Goal: Task Accomplishment & Management: Complete application form

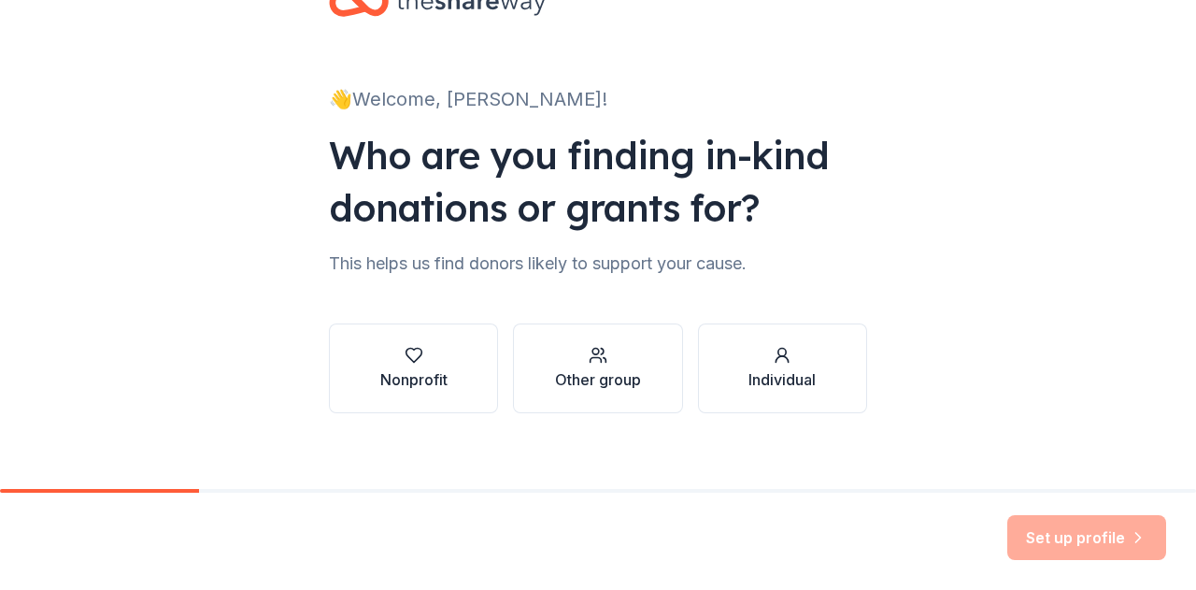
scroll to position [78, 0]
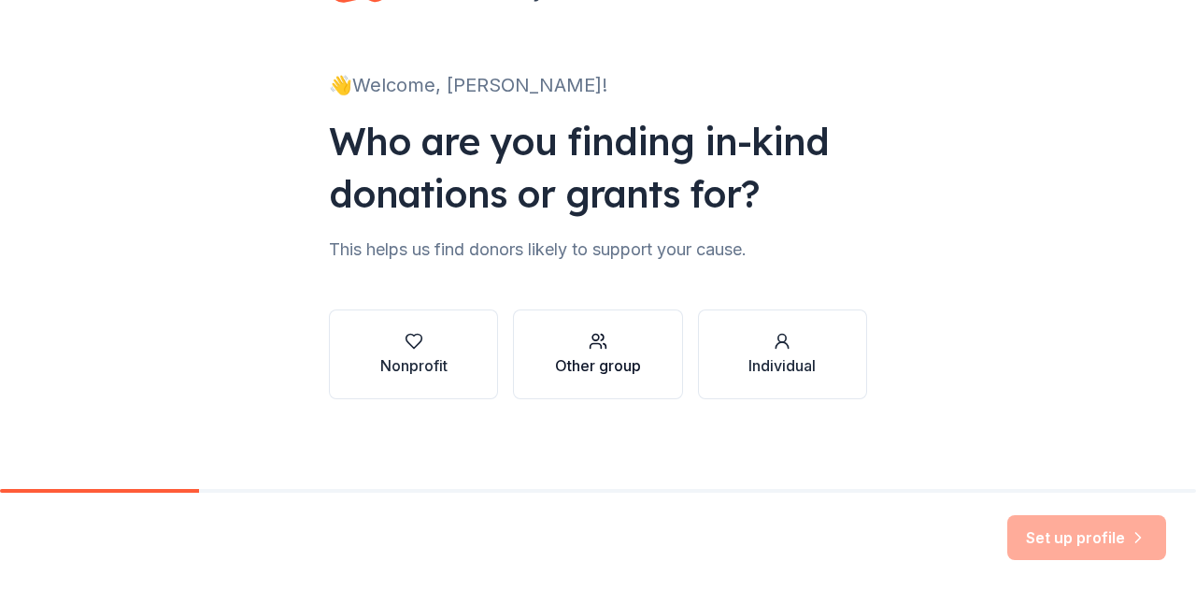
click at [606, 351] on div "Other group" at bounding box center [598, 354] width 86 height 45
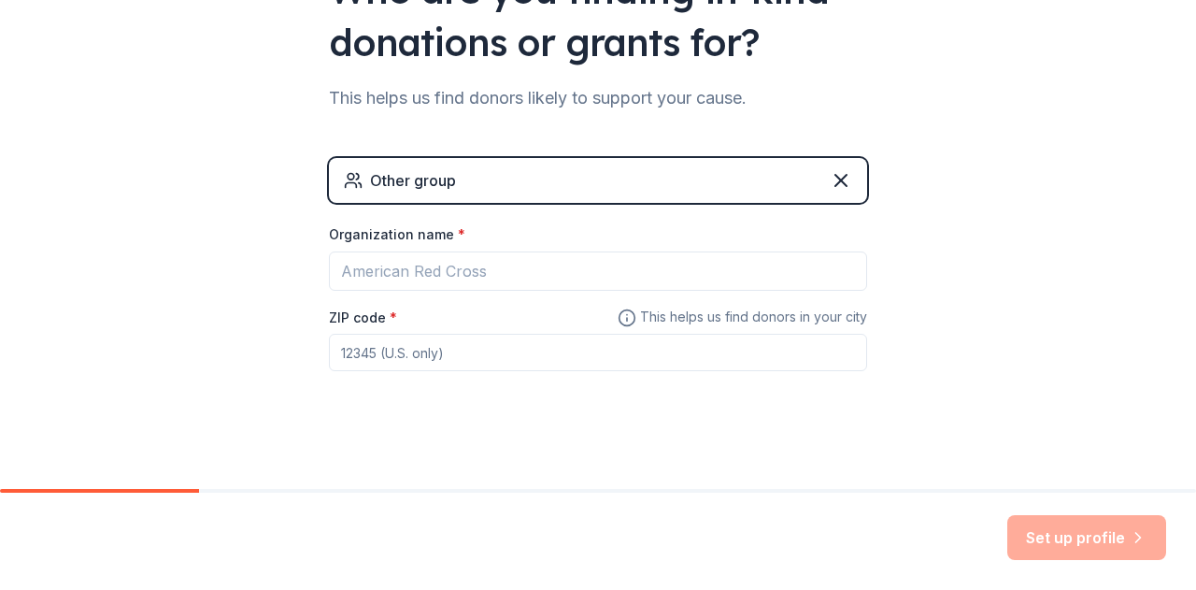
scroll to position [237, 0]
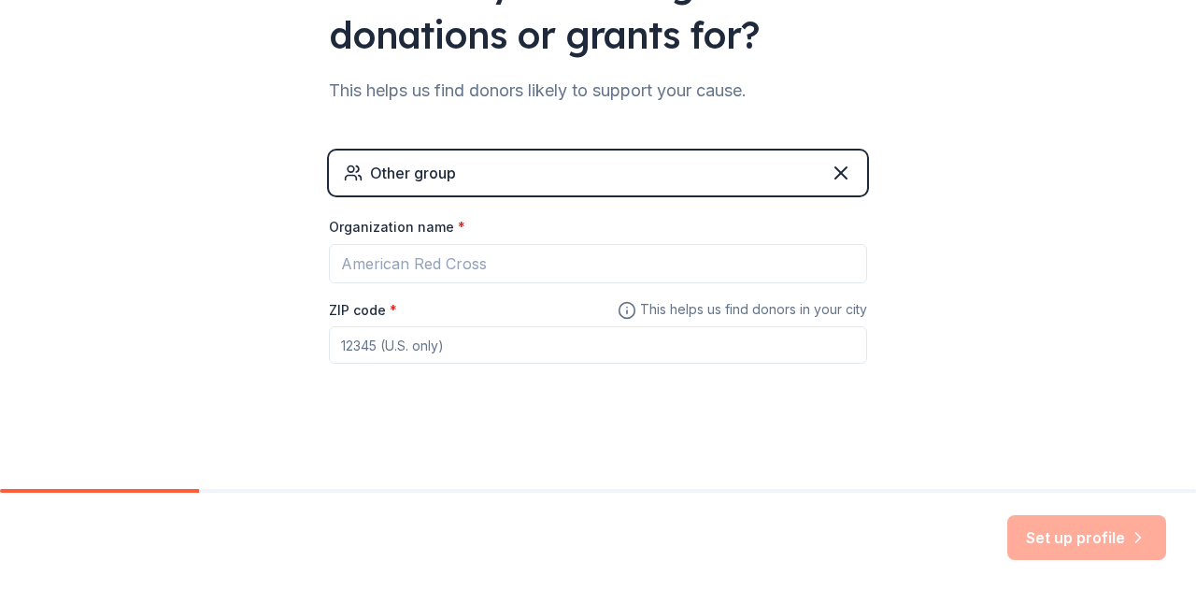
click at [499, 175] on div "Other group" at bounding box center [598, 172] width 538 height 45
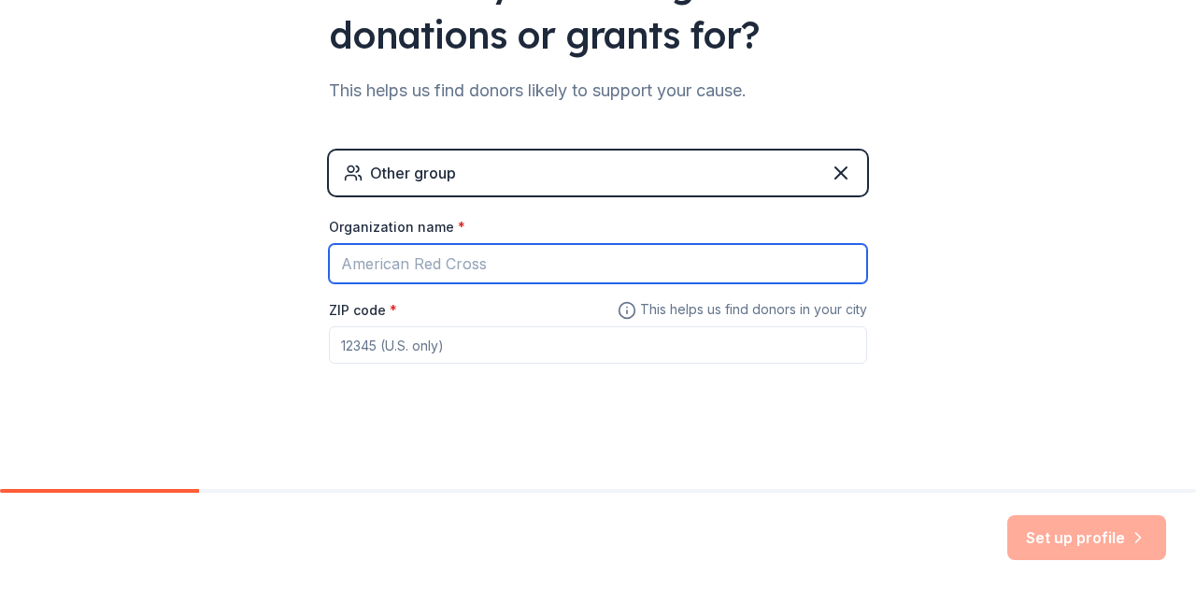
click at [424, 260] on input "Organization name *" at bounding box center [598, 263] width 538 height 39
click at [437, 258] on input "Villa Bella Expiditionary School" at bounding box center [598, 263] width 538 height 39
type input "Villa Bella Expeditionary School"
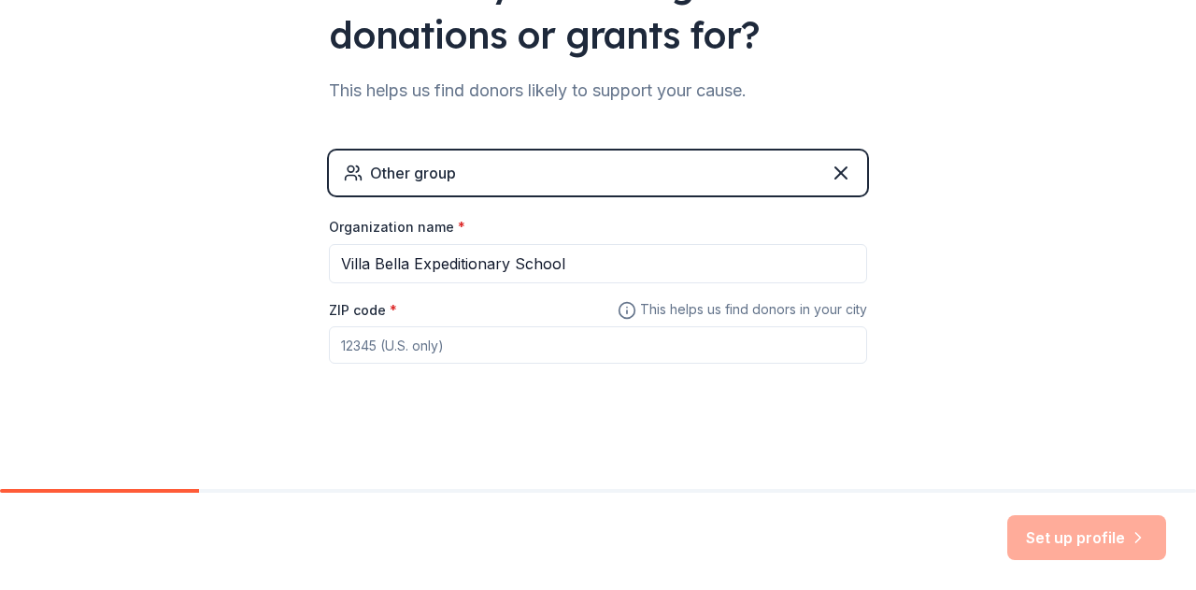
click at [448, 349] on input "ZIP code *" at bounding box center [598, 344] width 538 height 37
type input "81001"
click at [1091, 548] on button "Set up profile" at bounding box center [1086, 537] width 159 height 45
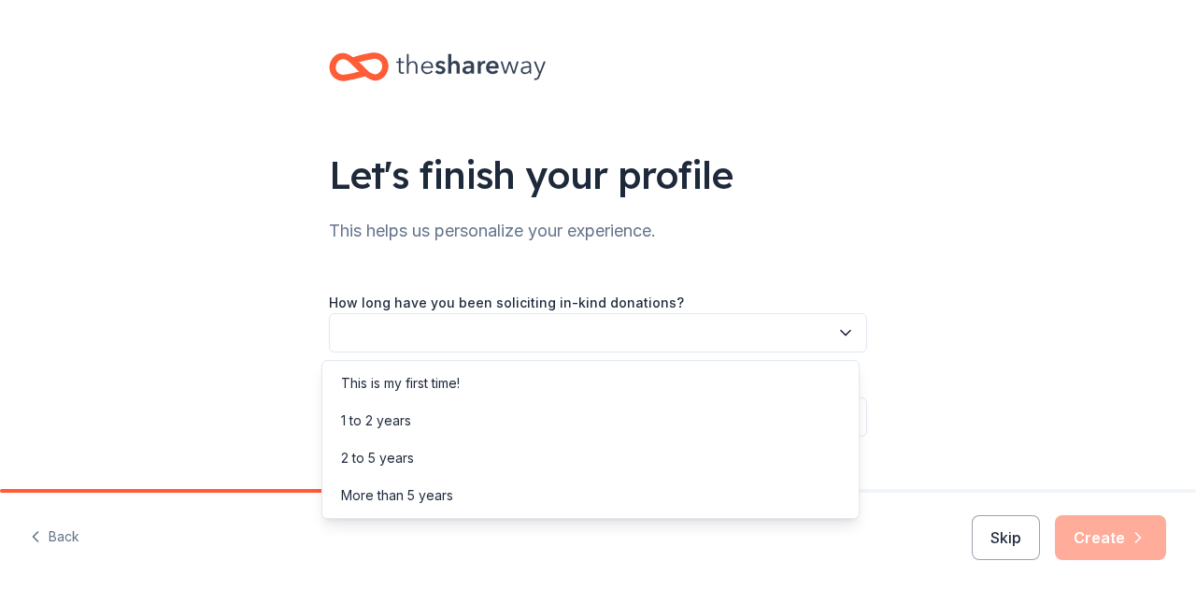
click at [807, 333] on button "button" at bounding box center [598, 332] width 538 height 39
click at [448, 385] on div "This is my first time!" at bounding box center [400, 383] width 119 height 22
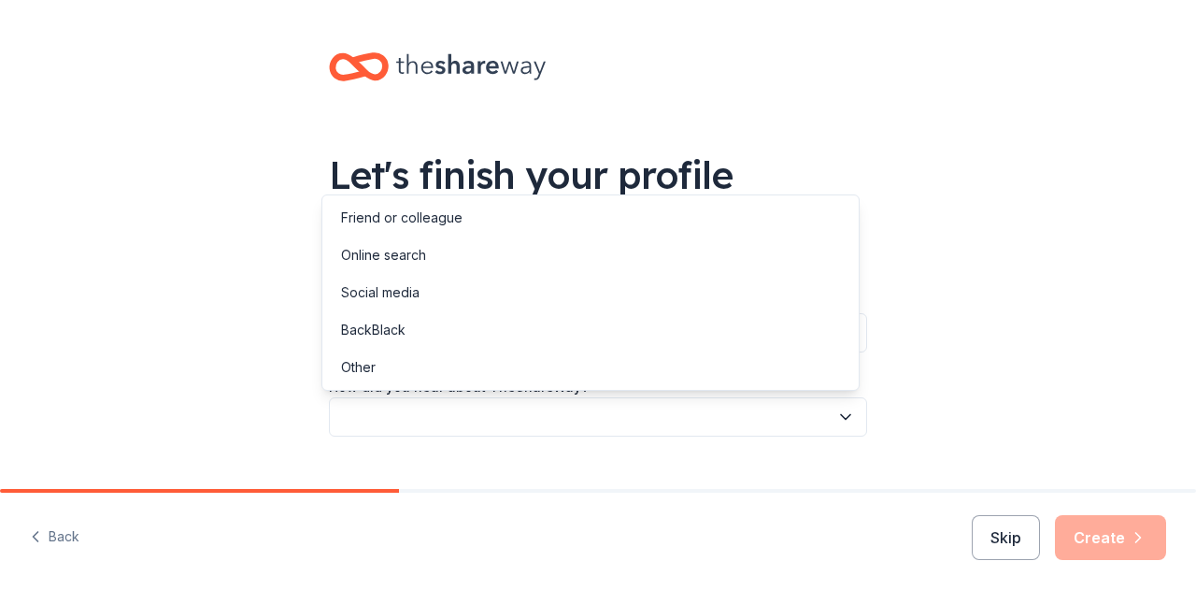
click at [453, 425] on button "button" at bounding box center [598, 416] width 538 height 39
click at [419, 251] on div "Online search" at bounding box center [383, 255] width 85 height 22
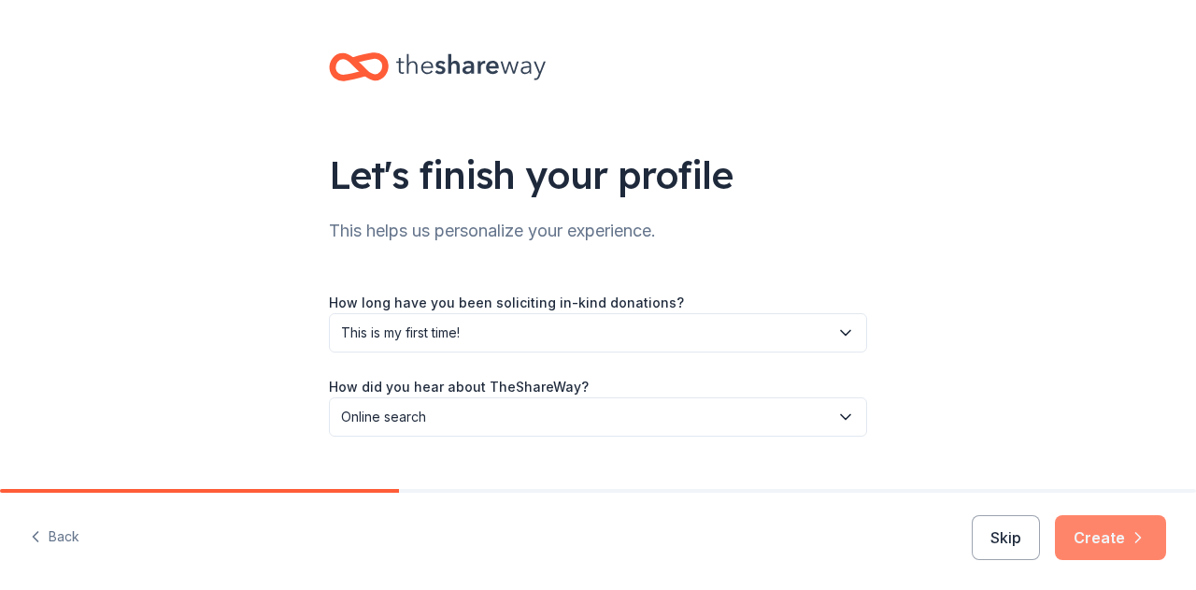
click at [1099, 529] on button "Create" at bounding box center [1110, 537] width 111 height 45
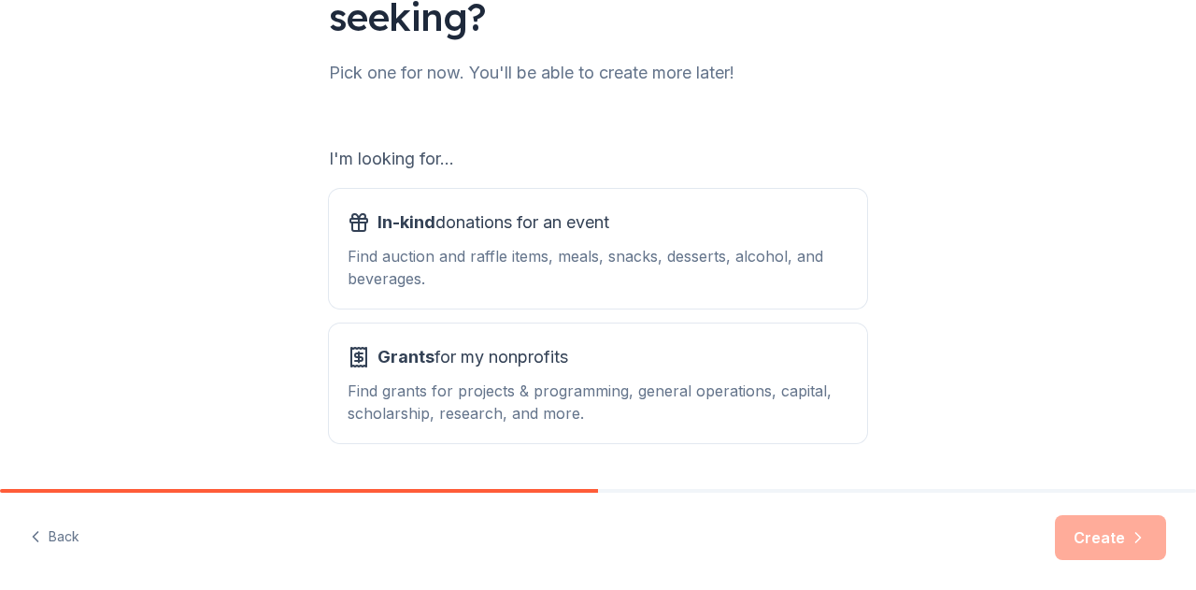
scroll to position [211, 0]
click at [503, 241] on div "In-kind donations for an event Find auction and raffle items, meals, snacks, de…" at bounding box center [598, 247] width 501 height 82
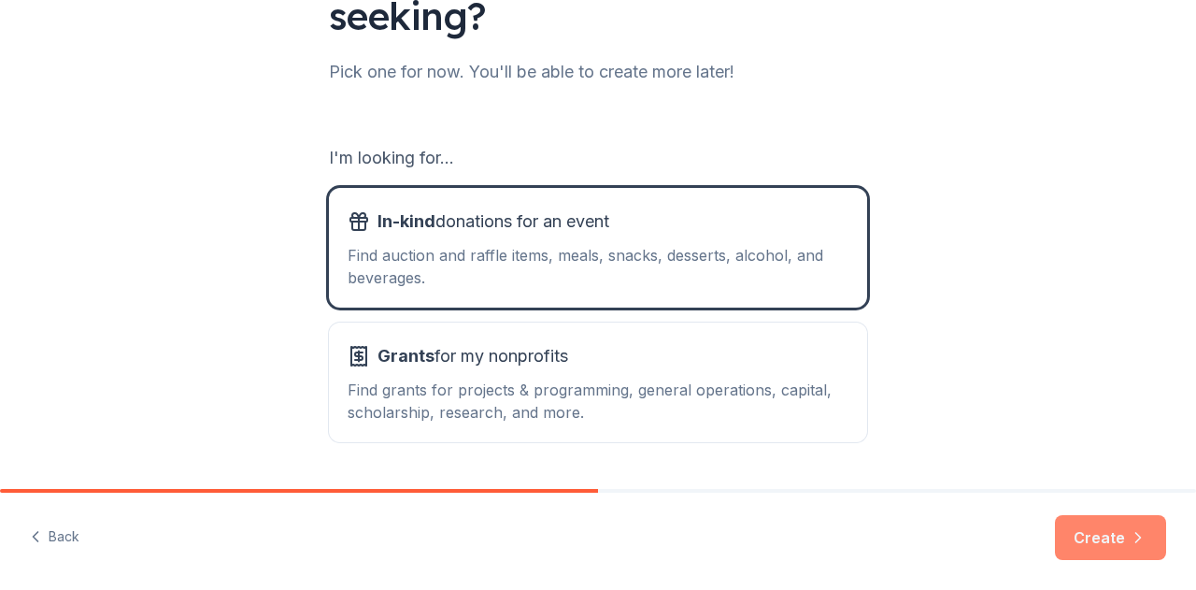
click at [1095, 533] on button "Create" at bounding box center [1110, 537] width 111 height 45
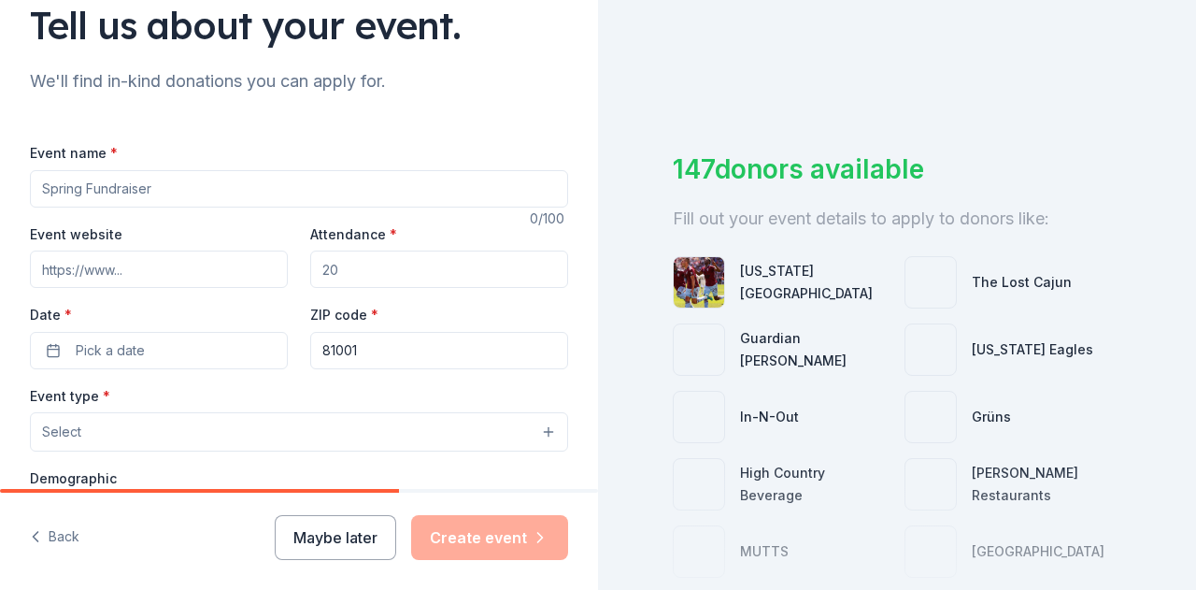
scroll to position [159, 0]
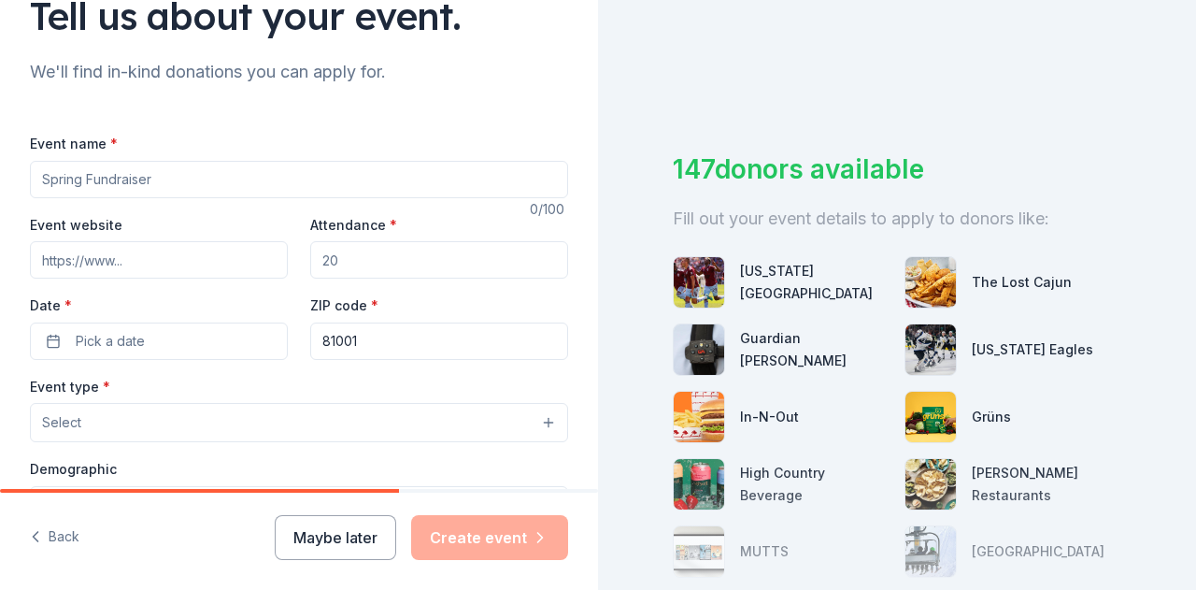
click at [134, 169] on input "Event name *" at bounding box center [299, 179] width 538 height 37
type input "Parent Teacher Conferences: Feed our Teachers!"
click at [367, 246] on input "Attendance *" at bounding box center [439, 259] width 258 height 37
type input "2"
type input "3"
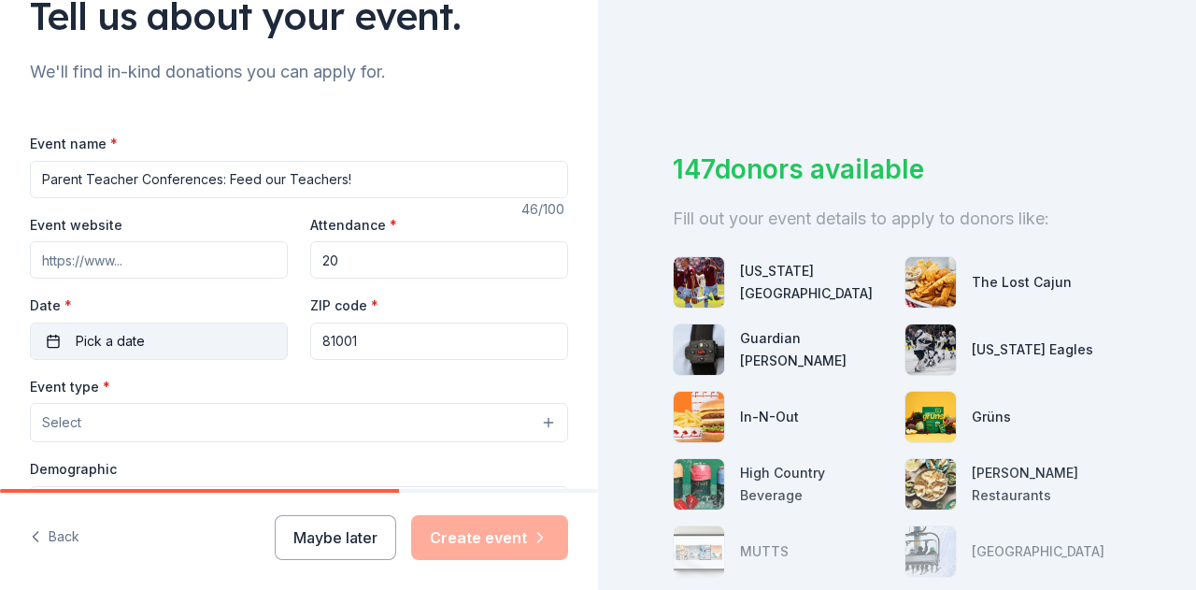
type input "20"
click at [185, 345] on button "Pick a date" at bounding box center [159, 340] width 258 height 37
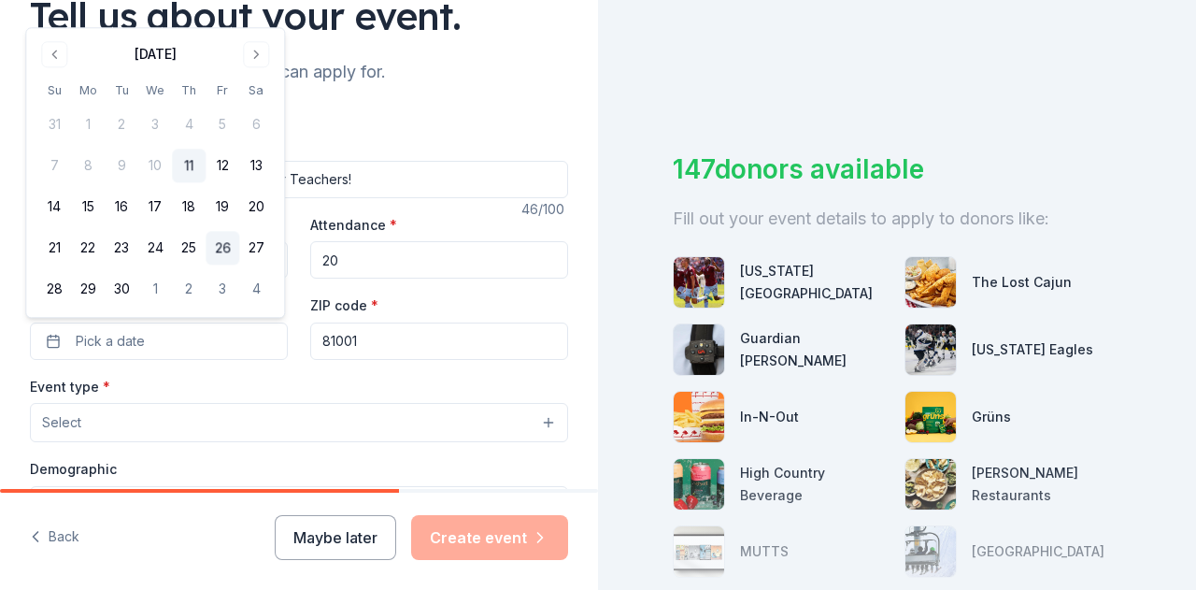
click at [226, 247] on button "26" at bounding box center [223, 249] width 34 height 34
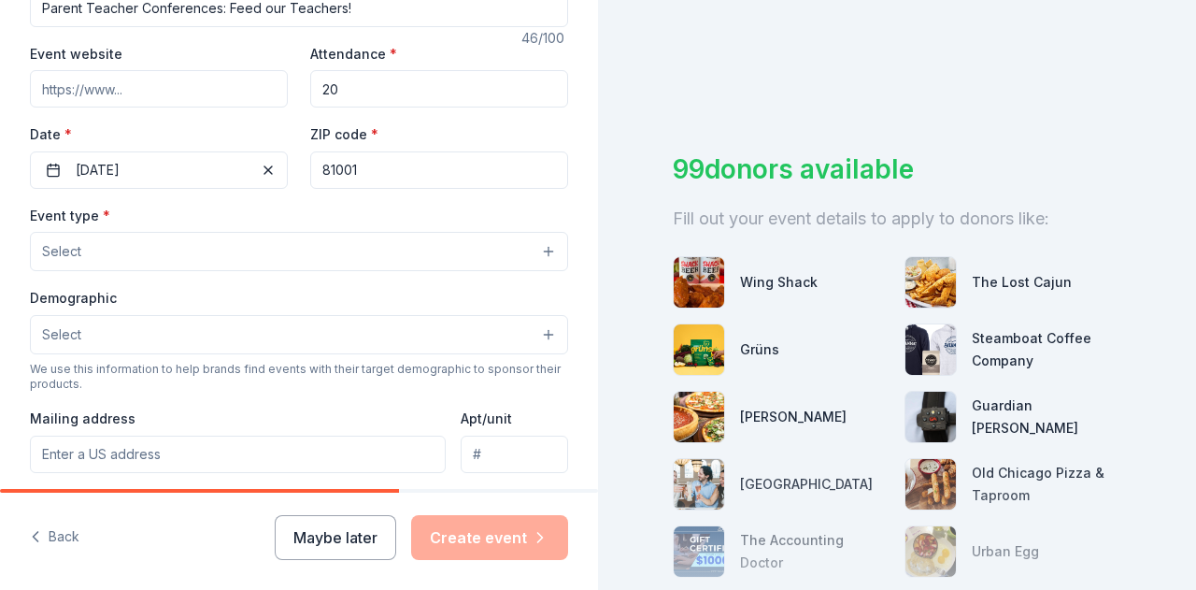
scroll to position [334, 0]
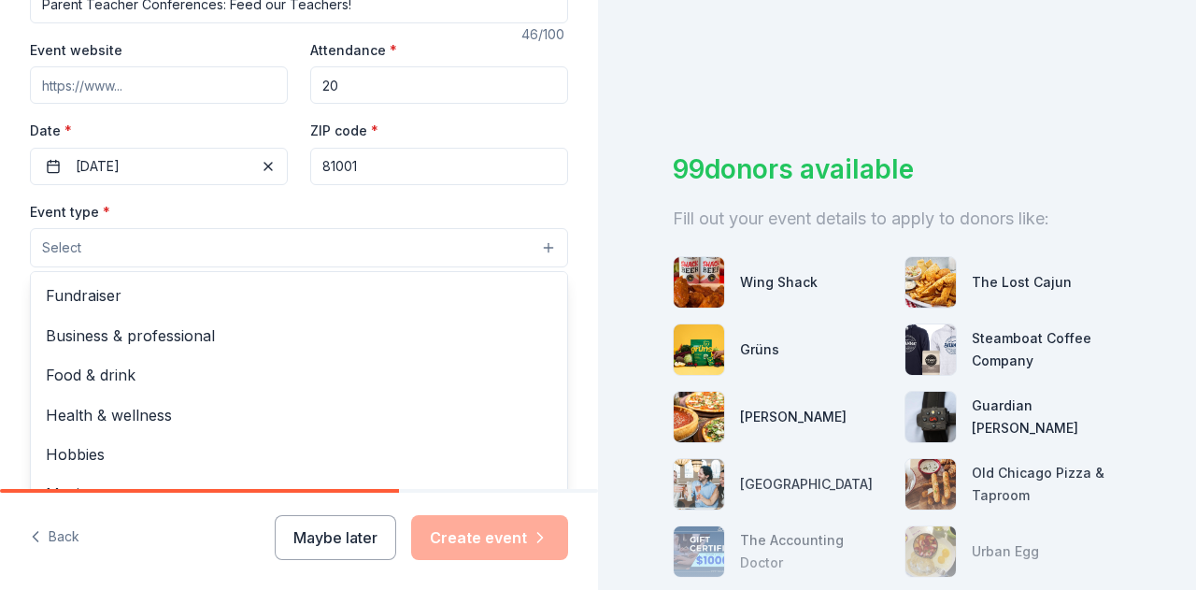
click at [121, 254] on button "Select" at bounding box center [299, 247] width 538 height 39
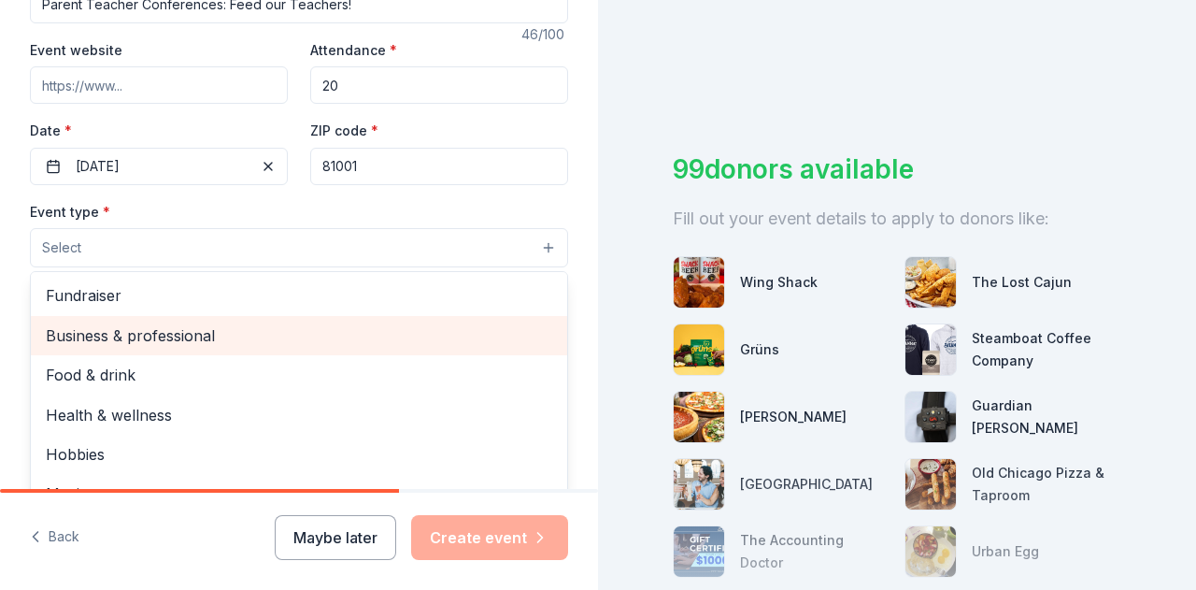
click at [204, 339] on span "Business & professional" at bounding box center [299, 335] width 506 height 24
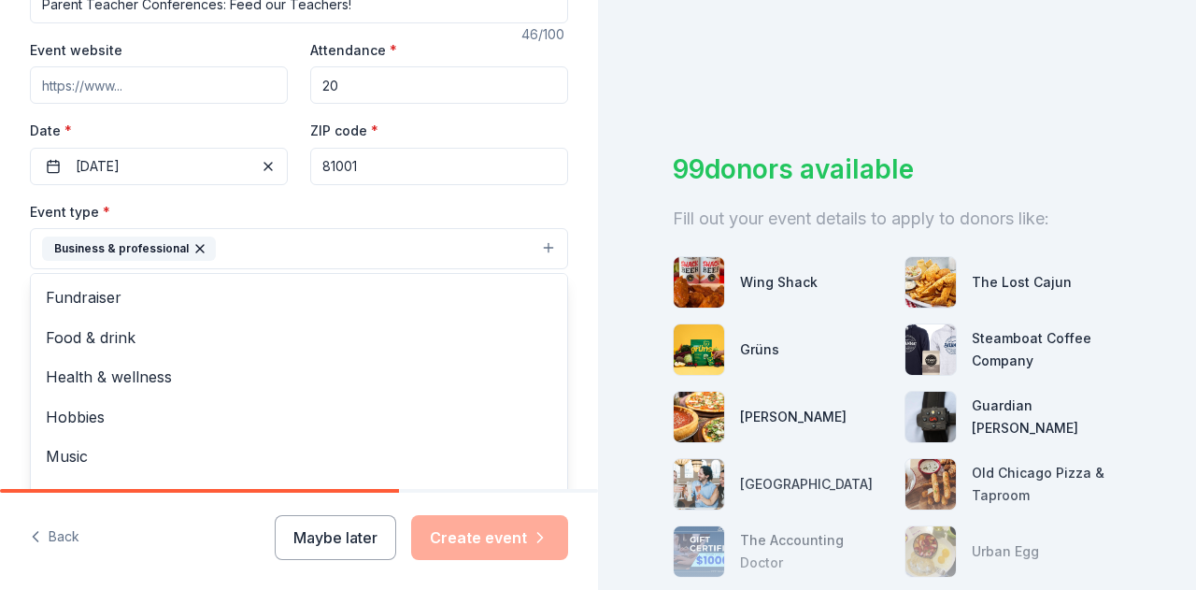
scroll to position [22, 0]
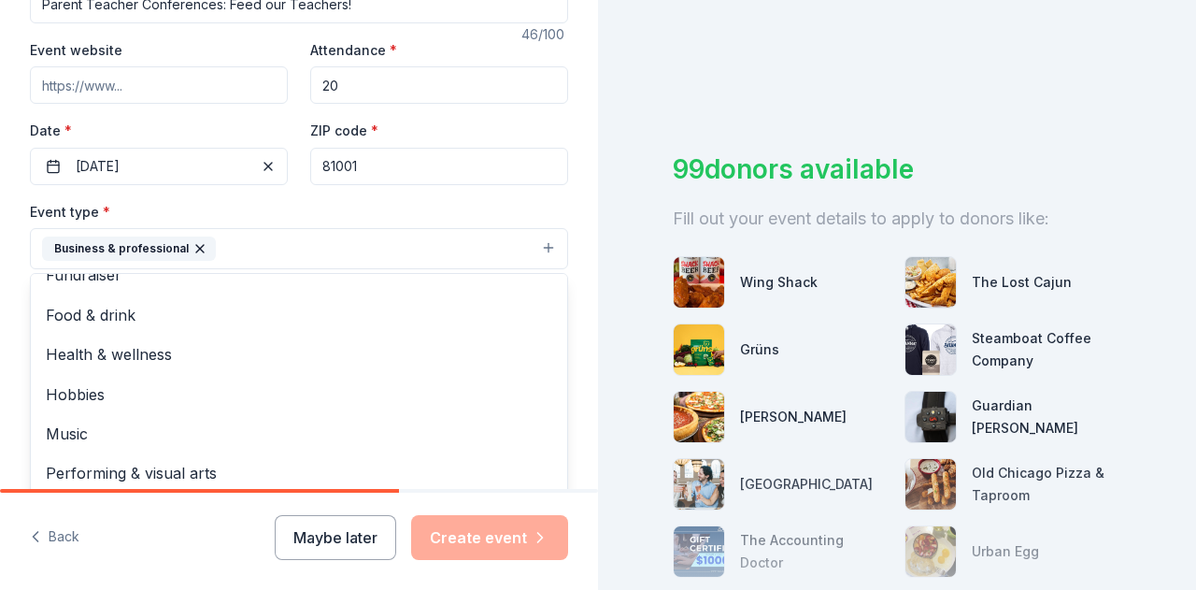
click at [571, 263] on div "Tell us about your event. We'll find in-kind donations you can apply for. Event…" at bounding box center [299, 288] width 598 height 1245
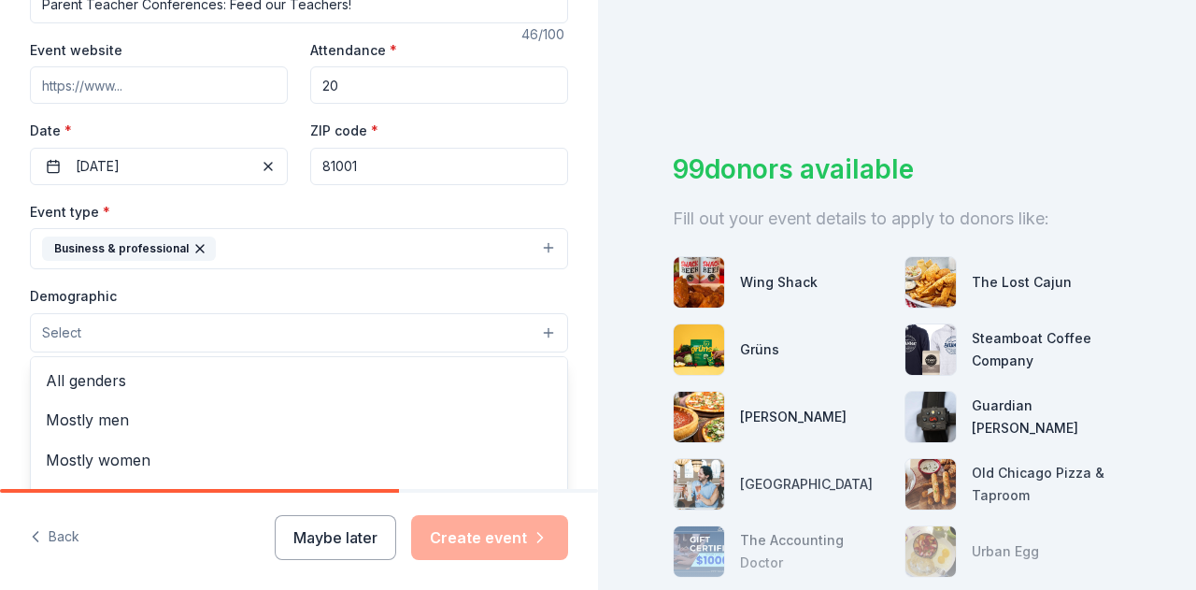
click at [155, 341] on button "Select" at bounding box center [299, 332] width 538 height 39
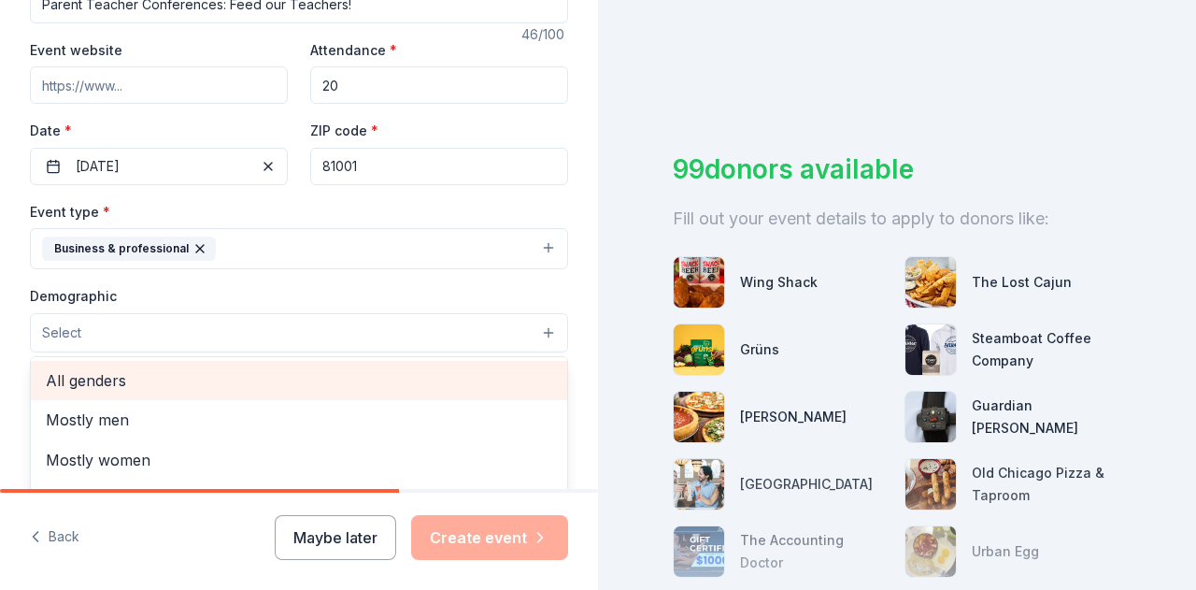
click at [90, 374] on span "All genders" at bounding box center [299, 380] width 506 height 24
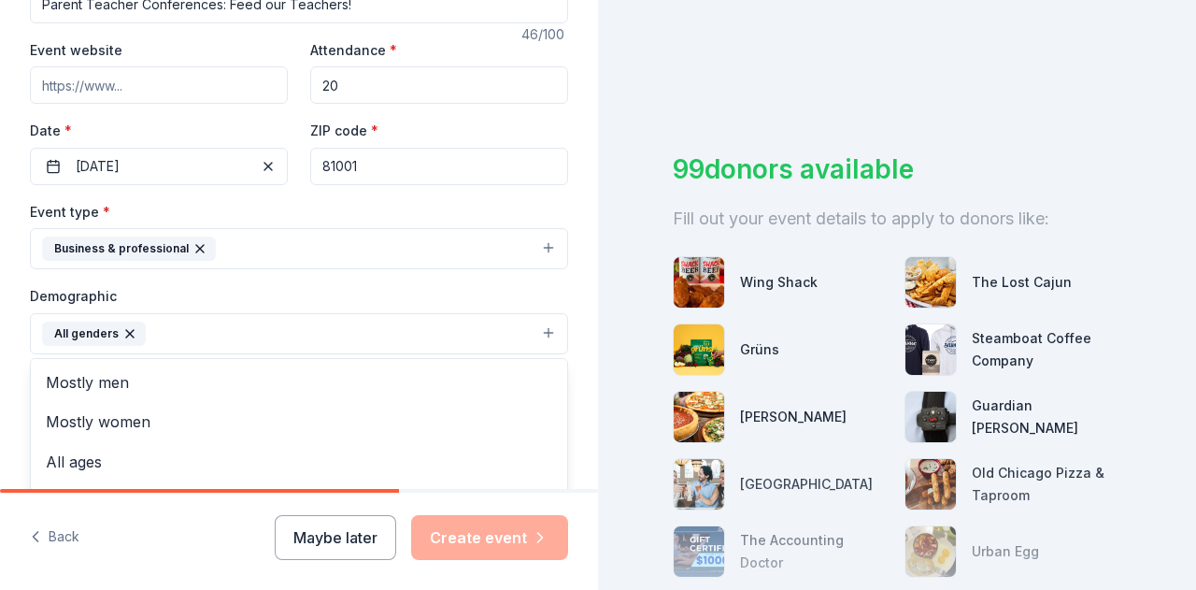
click at [565, 315] on div "Tell us about your event. We'll find in-kind donations you can apply for. Event…" at bounding box center [299, 289] width 598 height 1247
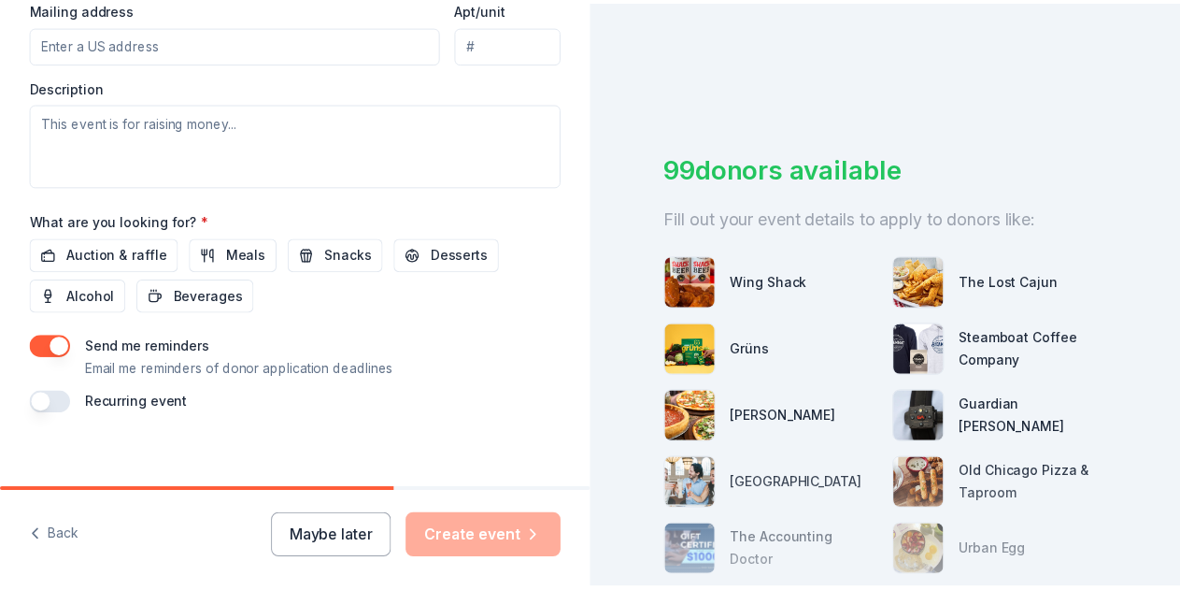
scroll to position [753, 0]
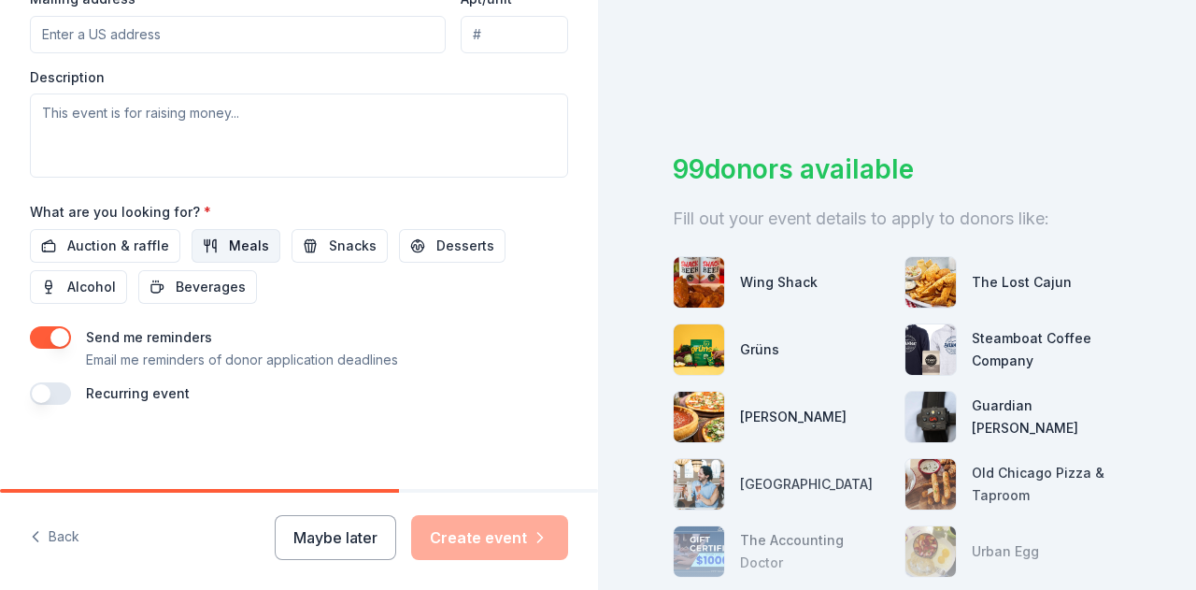
click at [245, 235] on span "Meals" at bounding box center [249, 246] width 40 height 22
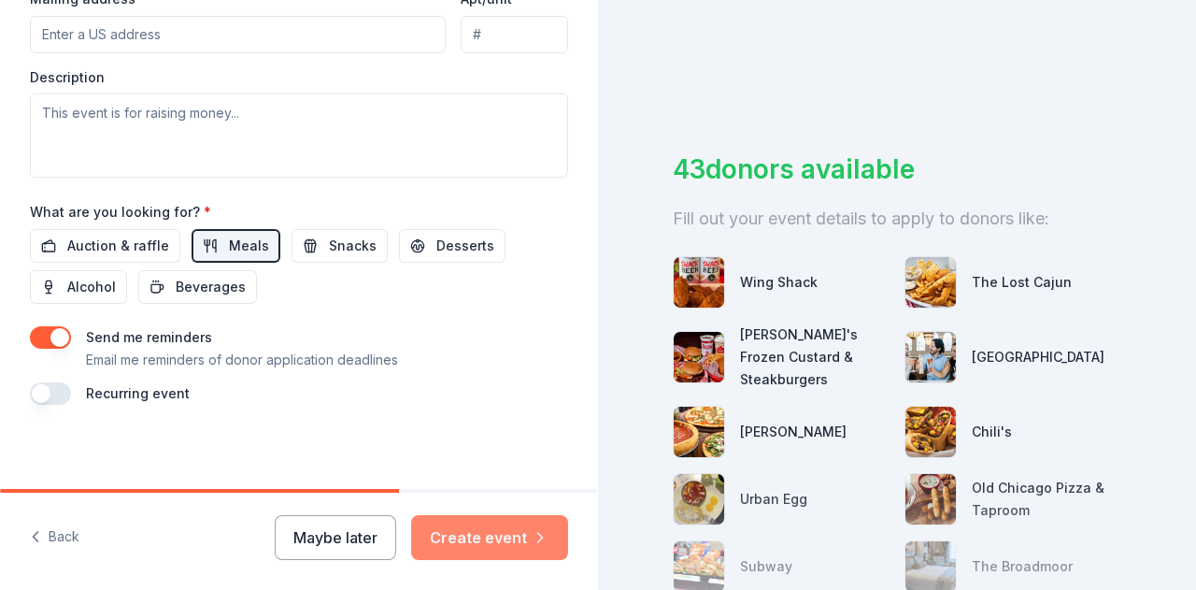
click at [499, 533] on button "Create event" at bounding box center [489, 537] width 157 height 45
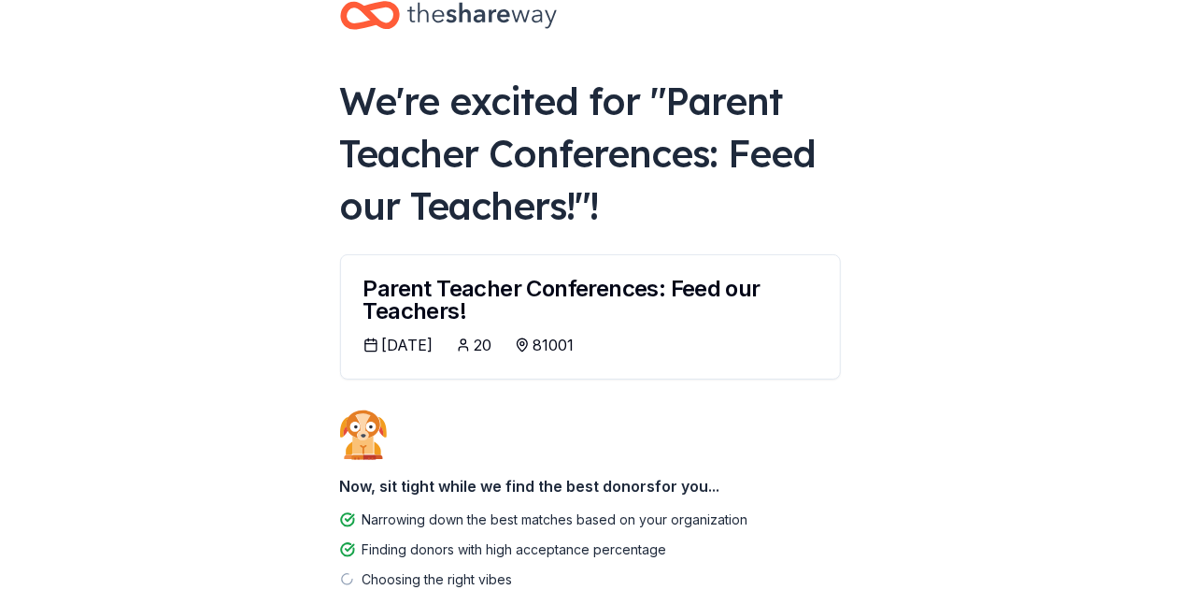
scroll to position [167, 0]
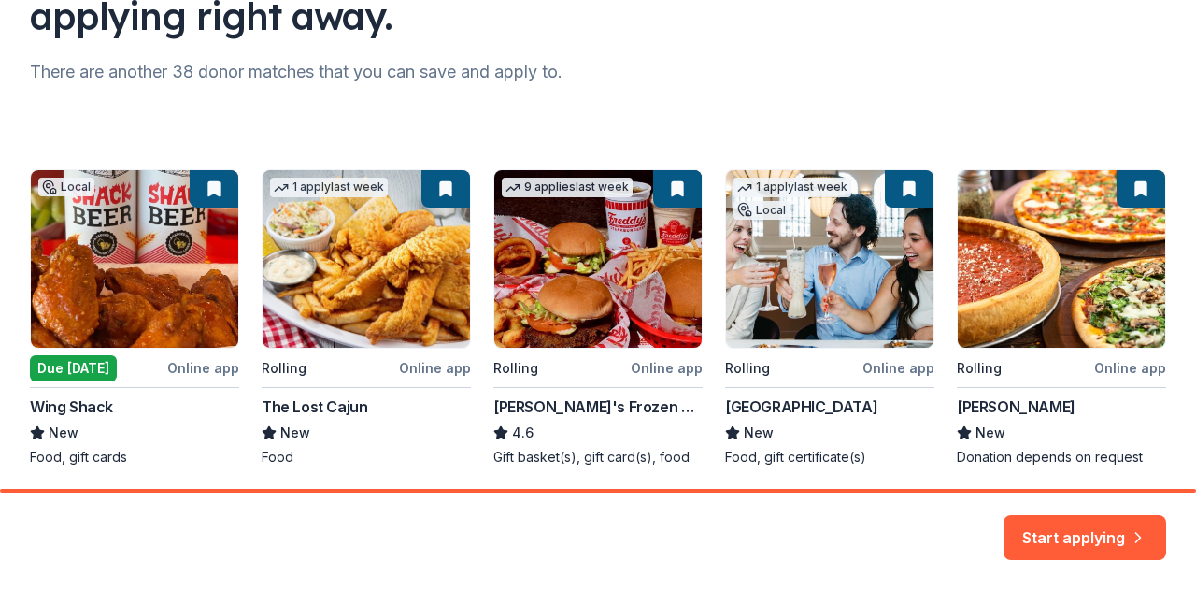
scroll to position [277, 0]
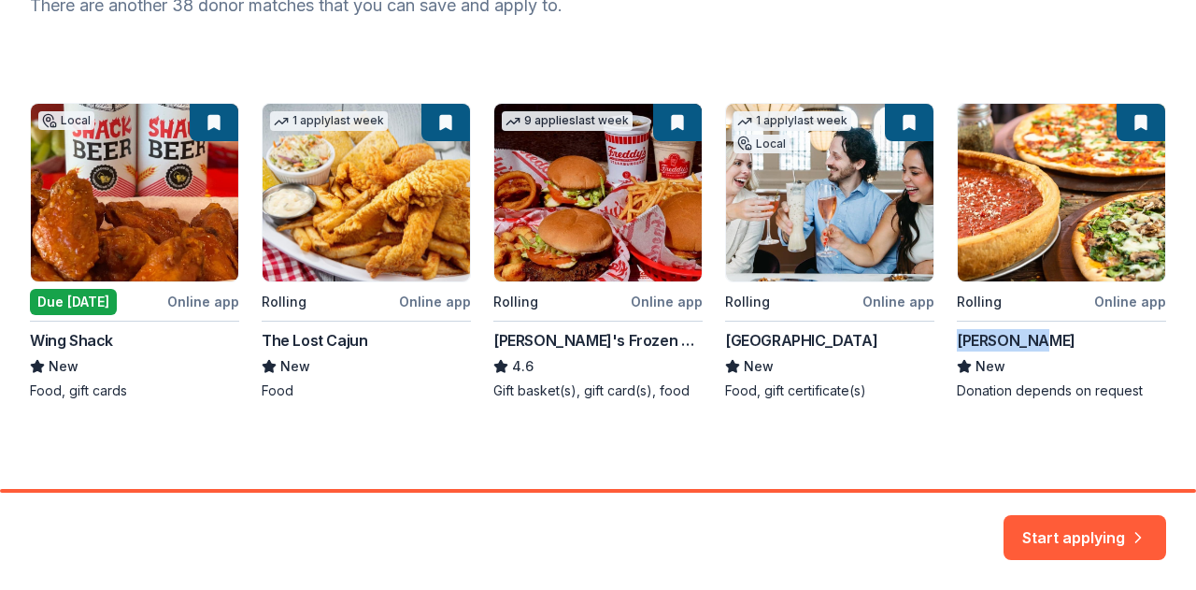
drag, startPoint x: 1040, startPoint y: 337, endPoint x: 935, endPoint y: 330, distance: 104.9
click at [935, 330] on div "Local Due [DATE] Online app Wing Shack New Food, gift cards 1 apply last week R…" at bounding box center [598, 251] width 1136 height 297
copy div "[PERSON_NAME]"
click at [587, 433] on div "Here are your top matches. They're saved to help you start applying right away.…" at bounding box center [598, 106] width 1196 height 767
click at [1031, 214] on div "Local Due [DATE] Online app Wing Shack New Food, gift cards 1 apply last week R…" at bounding box center [598, 251] width 1136 height 297
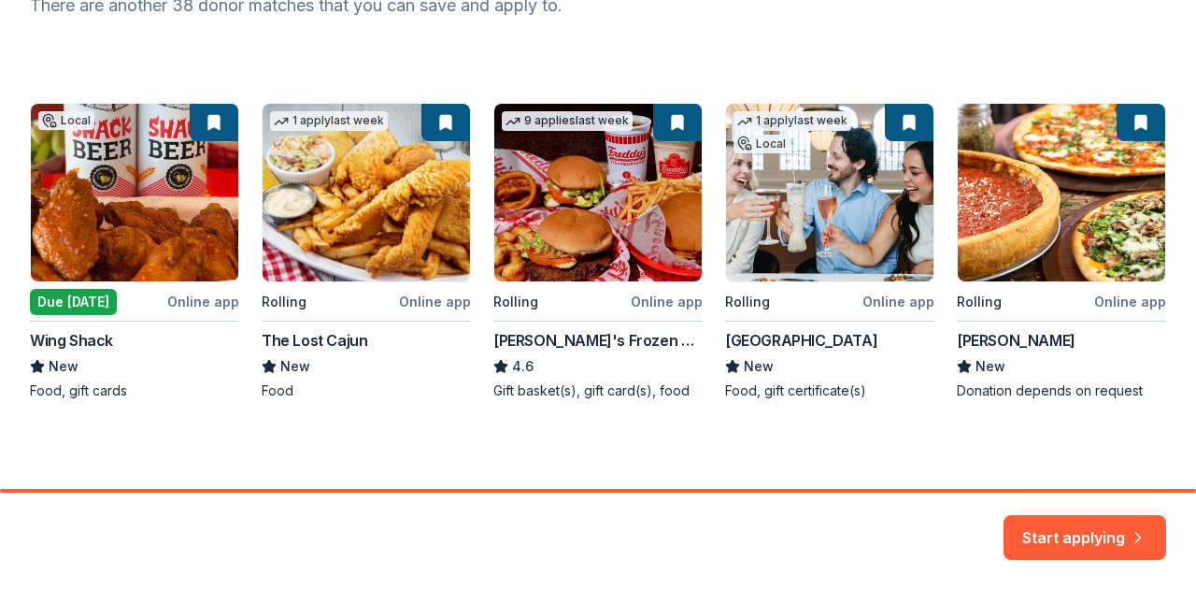
click at [1123, 126] on div "Local Due [DATE] Online app Wing Shack New Food, gift cards 1 apply last week R…" at bounding box center [598, 251] width 1136 height 297
click at [1039, 194] on div "Local Due [DATE] Online app Wing Shack New Food, gift cards 1 apply last week R…" at bounding box center [598, 251] width 1136 height 297
click at [982, 339] on div "Local Due [DATE] Online app Wing Shack New Food, gift cards 1 apply last week R…" at bounding box center [598, 251] width 1136 height 297
click at [1104, 545] on button "Start applying" at bounding box center [1084, 526] width 163 height 45
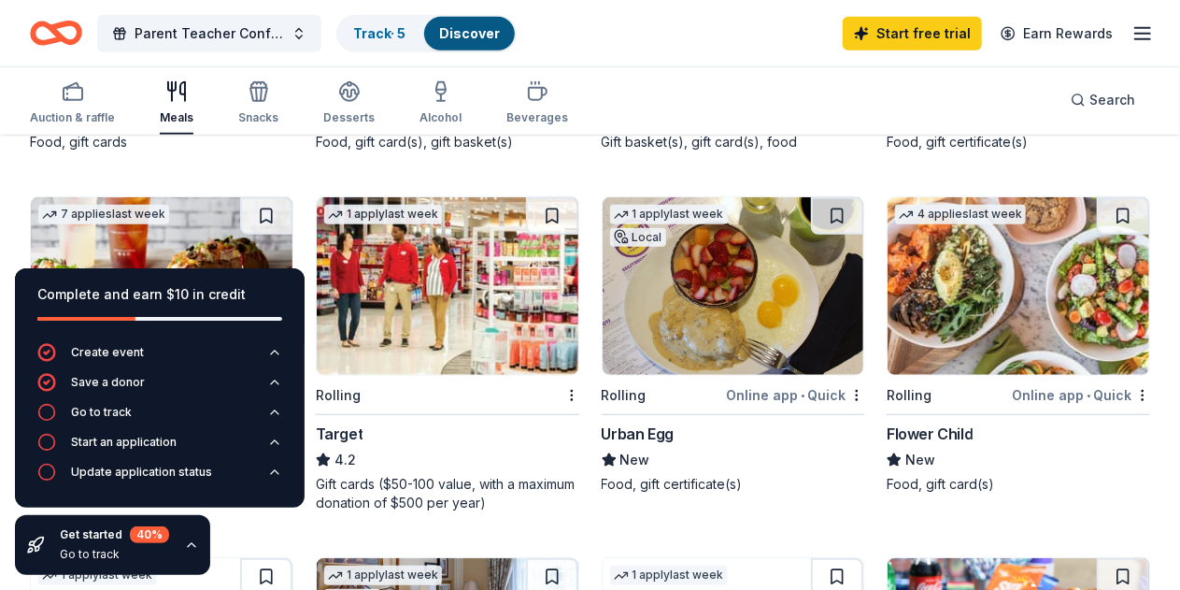
scroll to position [518, 0]
